Goal: Find specific page/section: Find specific page/section

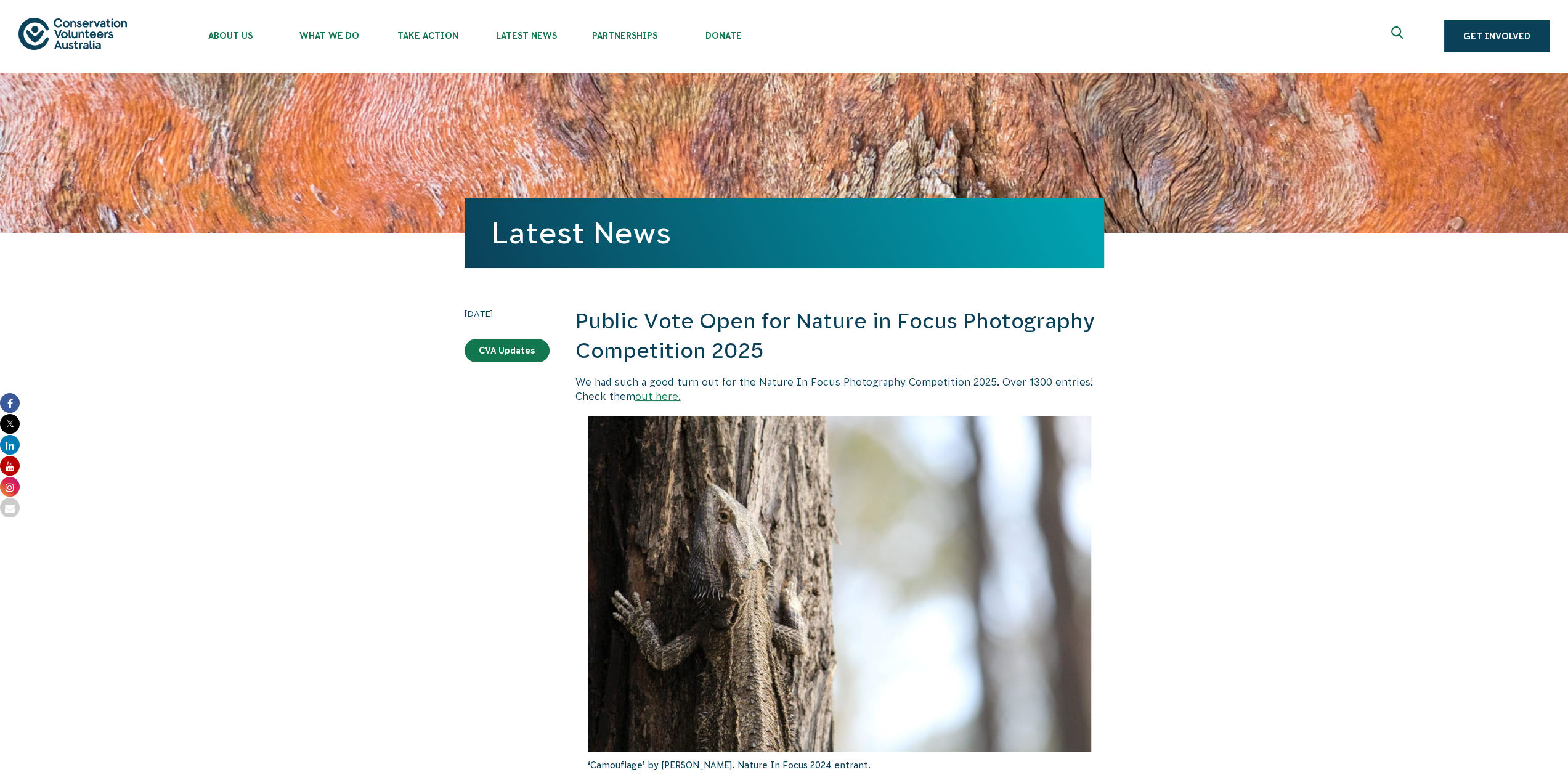
scroll to position [554, 0]
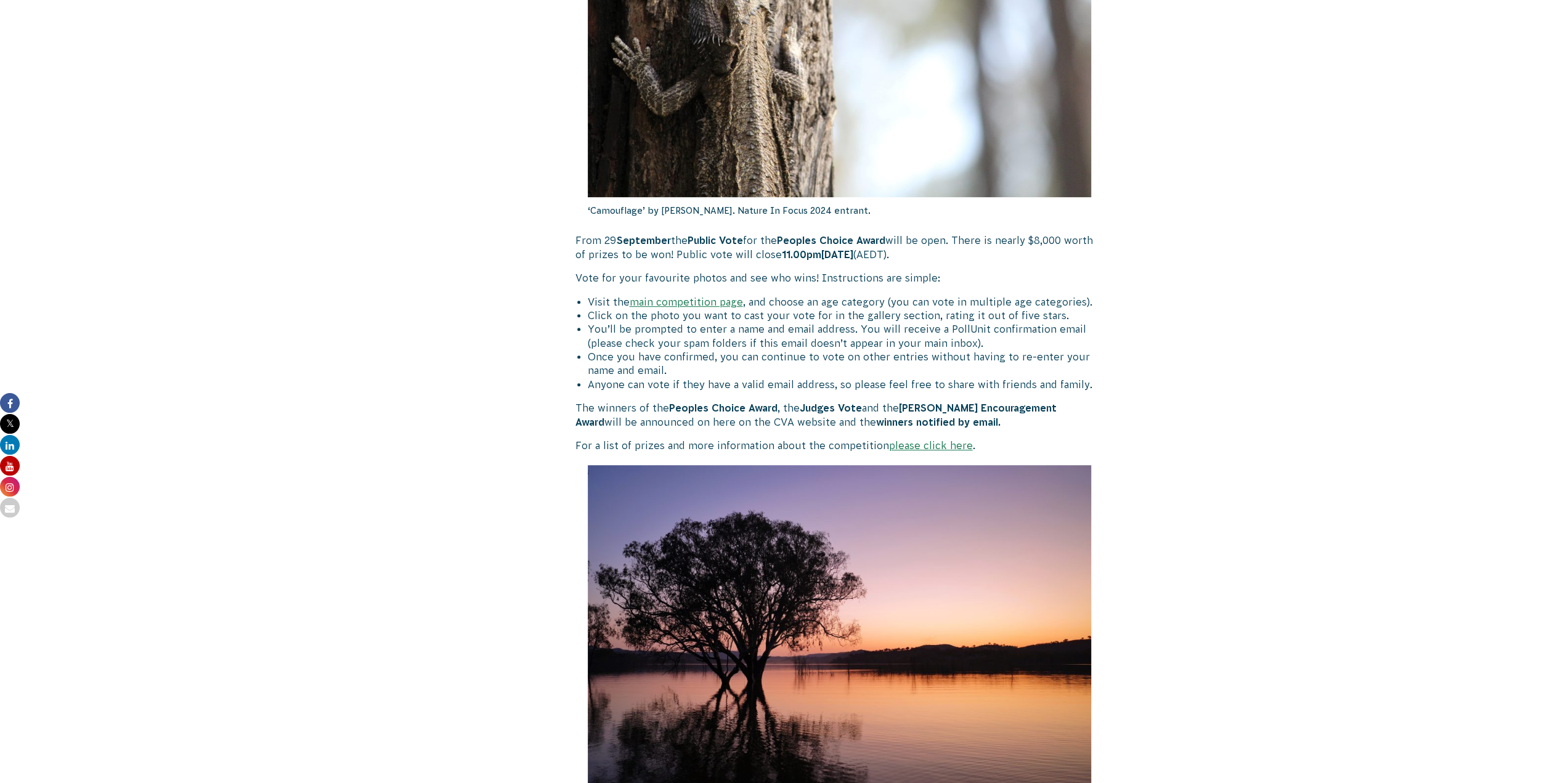
click at [935, 447] on link "please click here" at bounding box center [931, 446] width 83 height 11
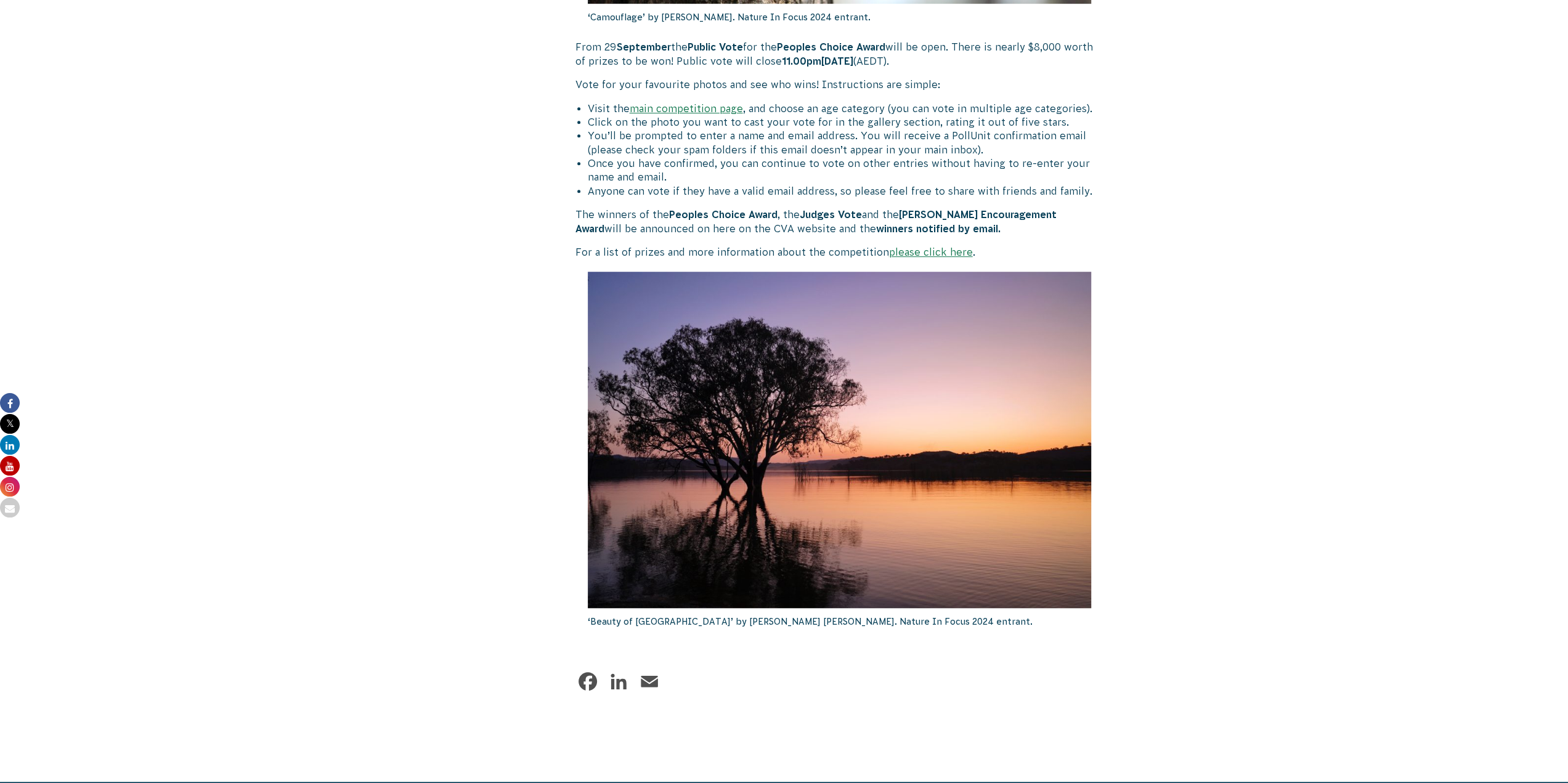
scroll to position [739, 0]
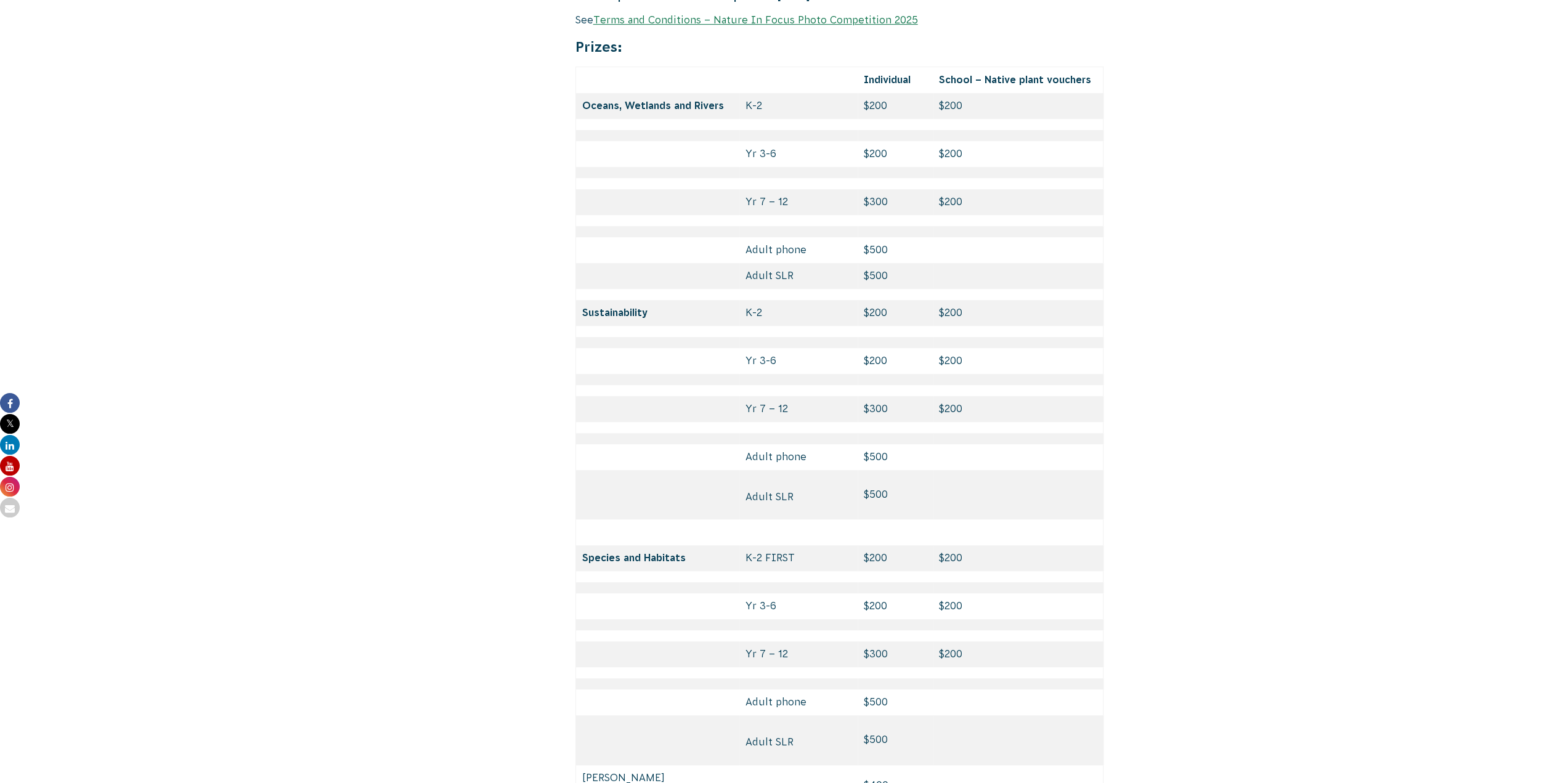
scroll to position [5731, 0]
